Goal: Obtain resource: Download file/media

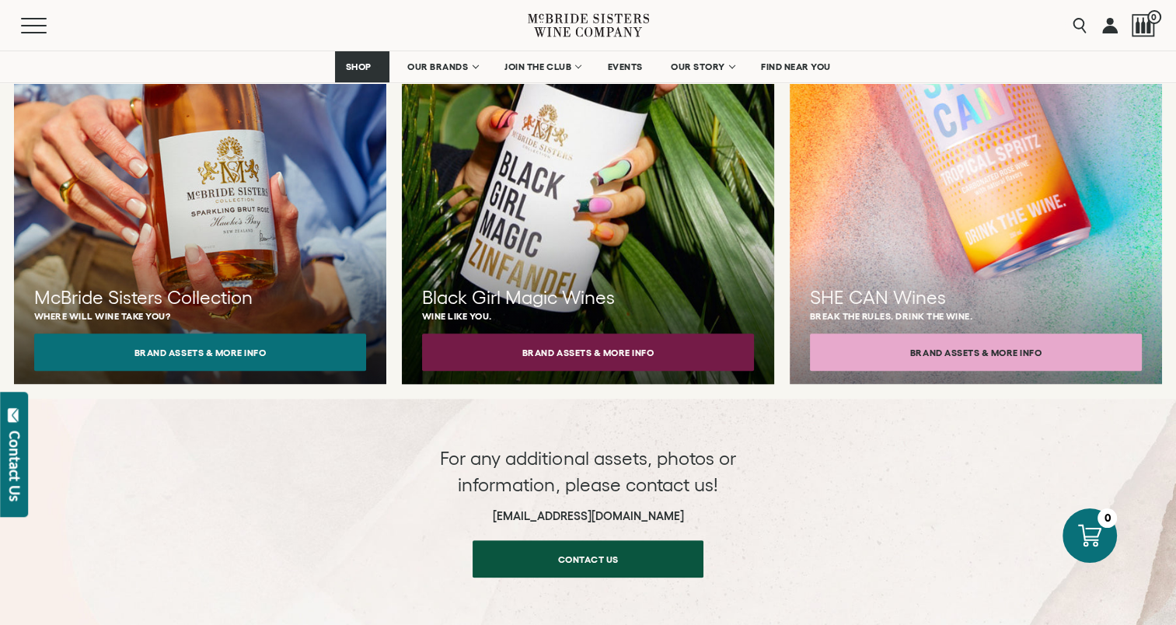
click at [560, 187] on div at bounding box center [588, 119] width 410 height 584
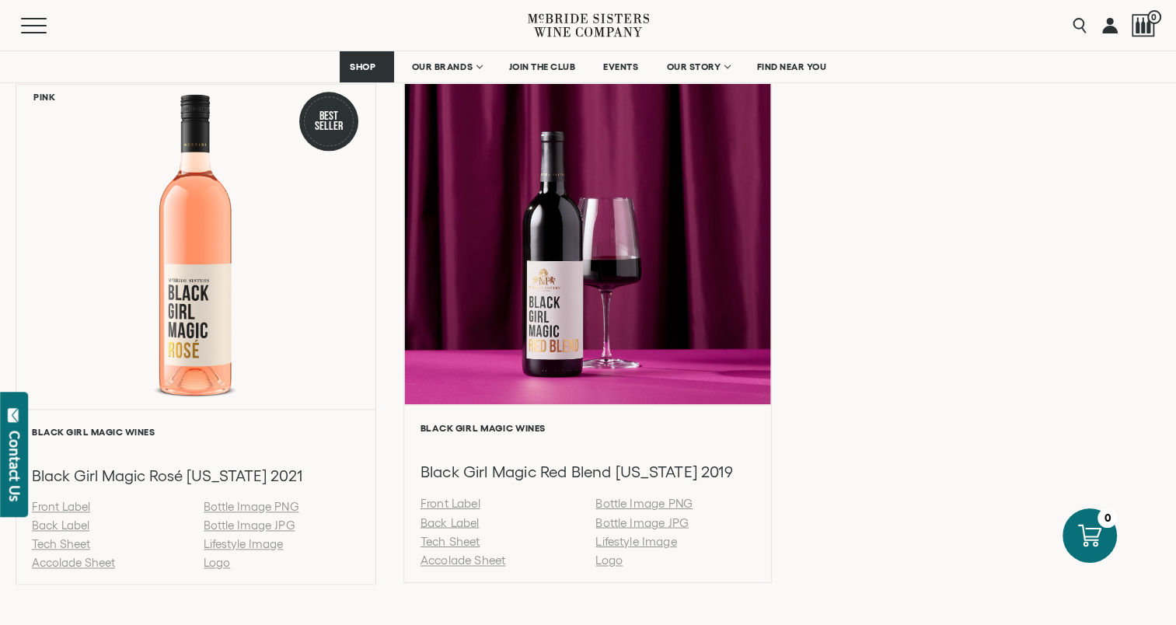
scroll to position [1710, 0]
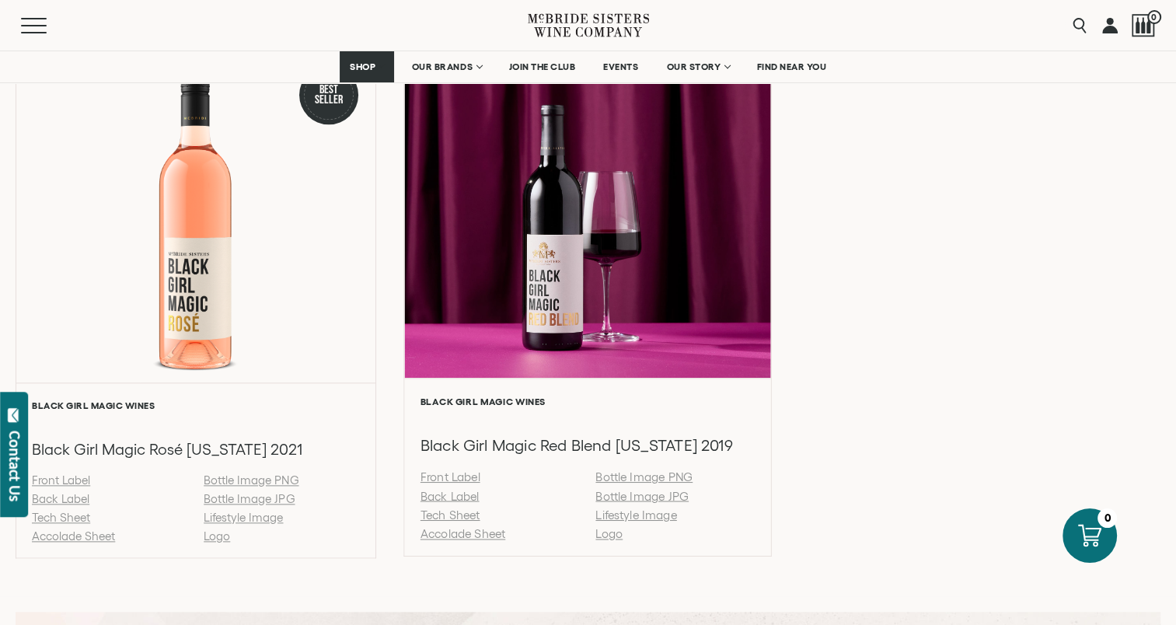
click at [637, 494] on link "Bottle Image JPG" at bounding box center [642, 495] width 93 height 13
click at [473, 516] on link "Tech Sheet" at bounding box center [451, 514] width 60 height 13
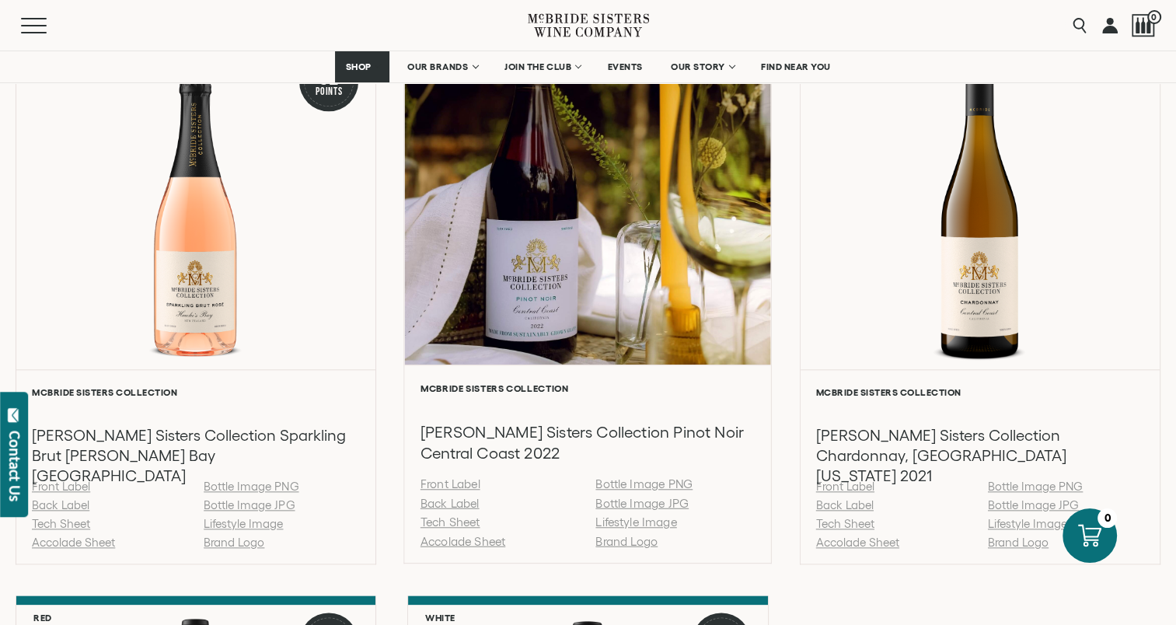
click at [644, 501] on link "Bottle Image JPG" at bounding box center [642, 502] width 93 height 13
click at [466, 519] on link "Tech Sheet" at bounding box center [451, 521] width 60 height 13
